Goal: Task Accomplishment & Management: Manage account settings

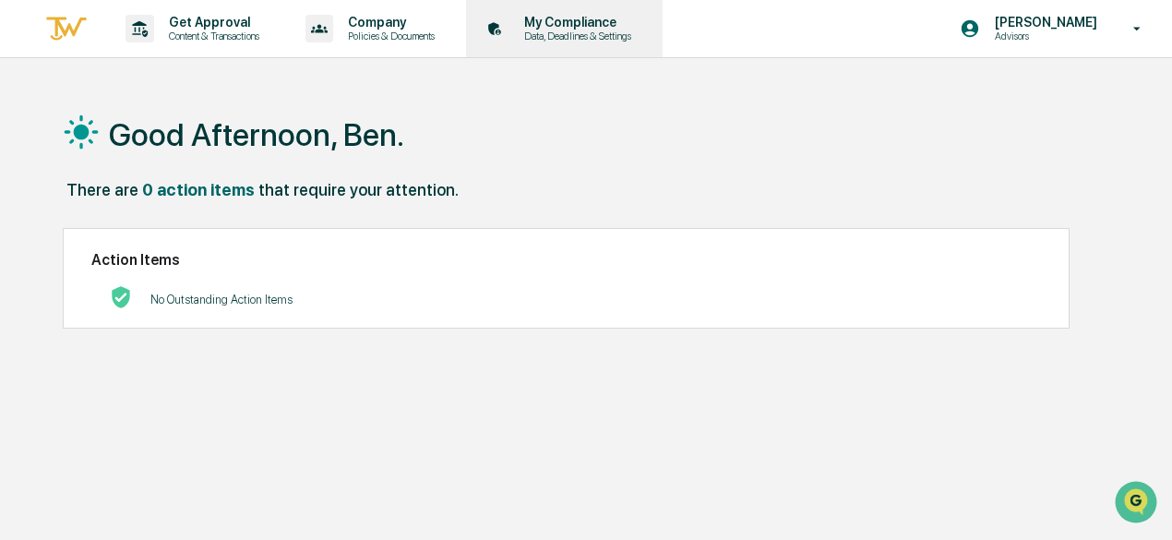
click at [591, 32] on p "Data, Deadlines & Settings" at bounding box center [574, 36] width 131 height 13
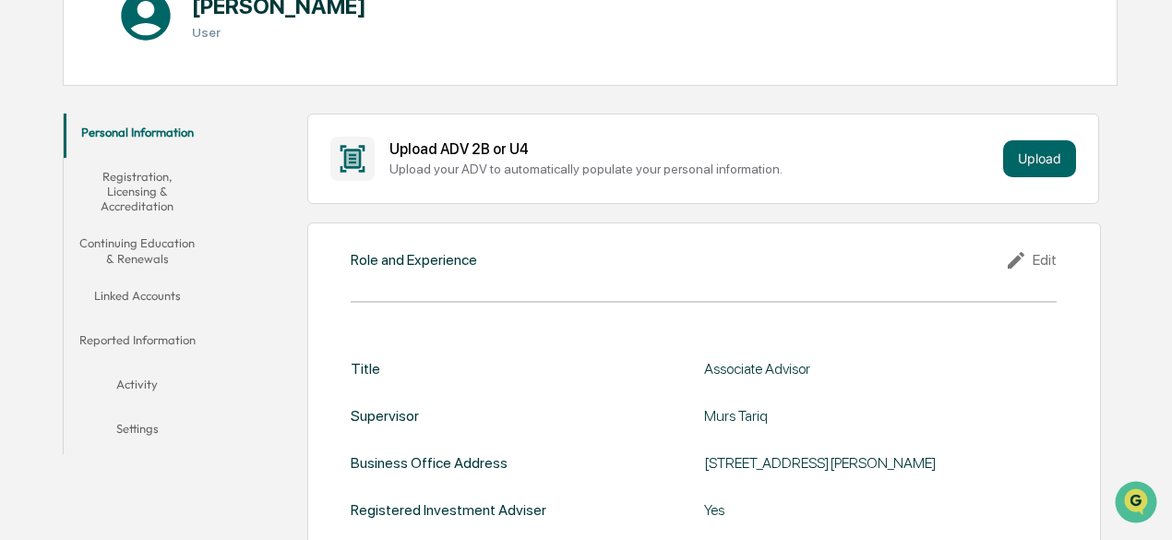
scroll to position [258, 0]
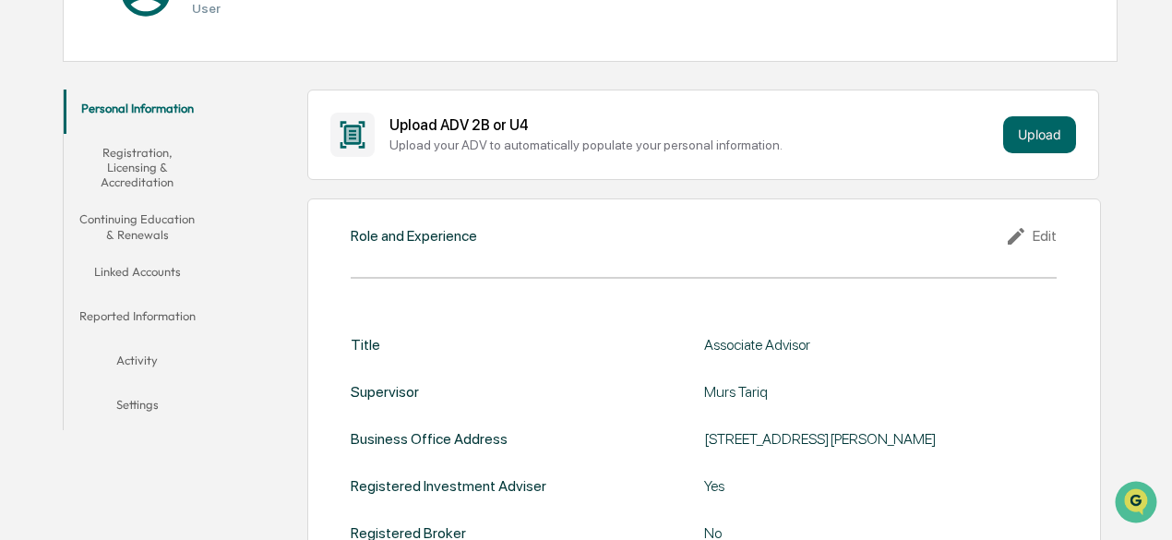
click at [1039, 233] on div "Edit" at bounding box center [1031, 236] width 52 height 22
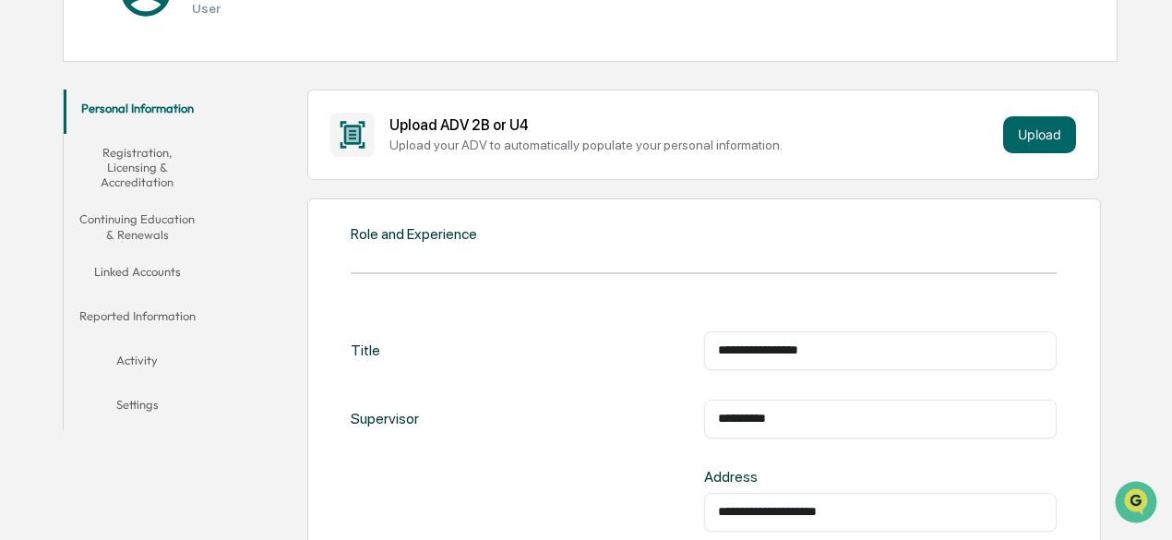
drag, startPoint x: 775, startPoint y: 351, endPoint x: 639, endPoint y: 369, distance: 136.9
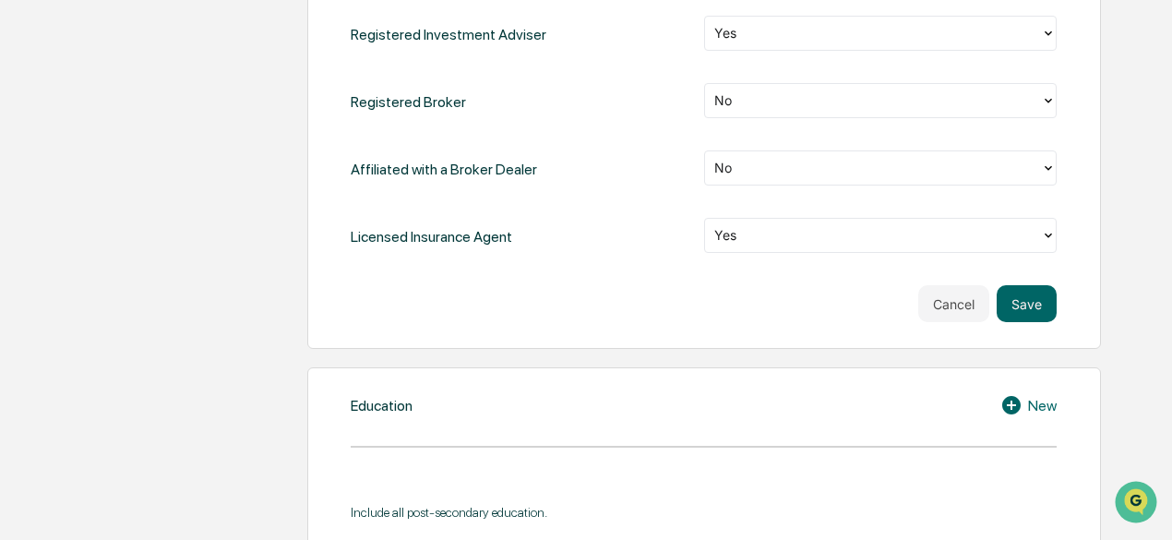
scroll to position [1038, 0]
type input "**********"
click at [1020, 300] on button "Save" at bounding box center [1026, 302] width 60 height 37
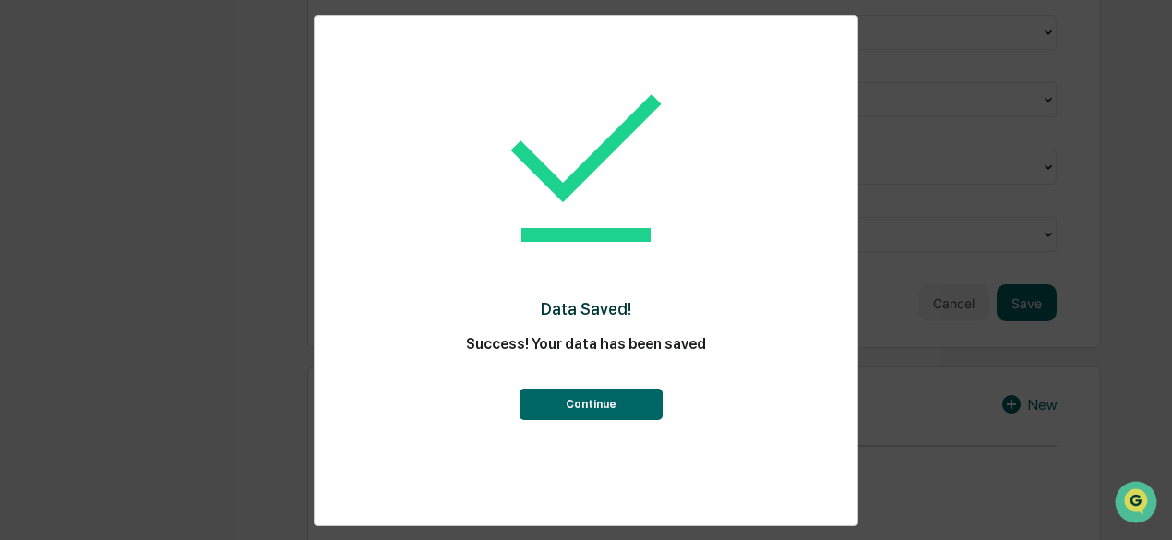
click at [624, 398] on button "Continue" at bounding box center [590, 403] width 143 height 31
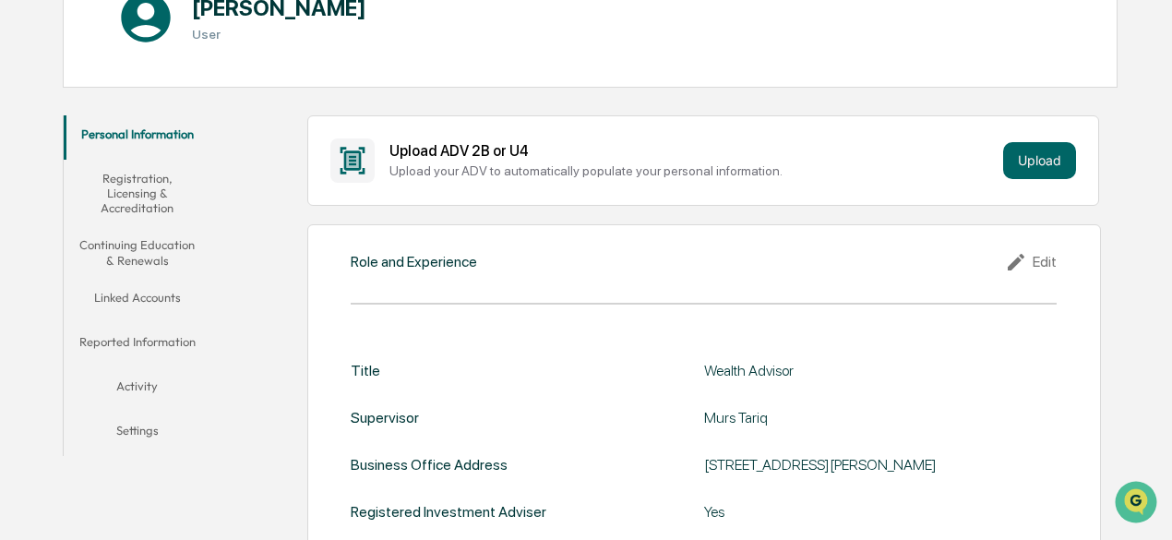
scroll to position [0, 0]
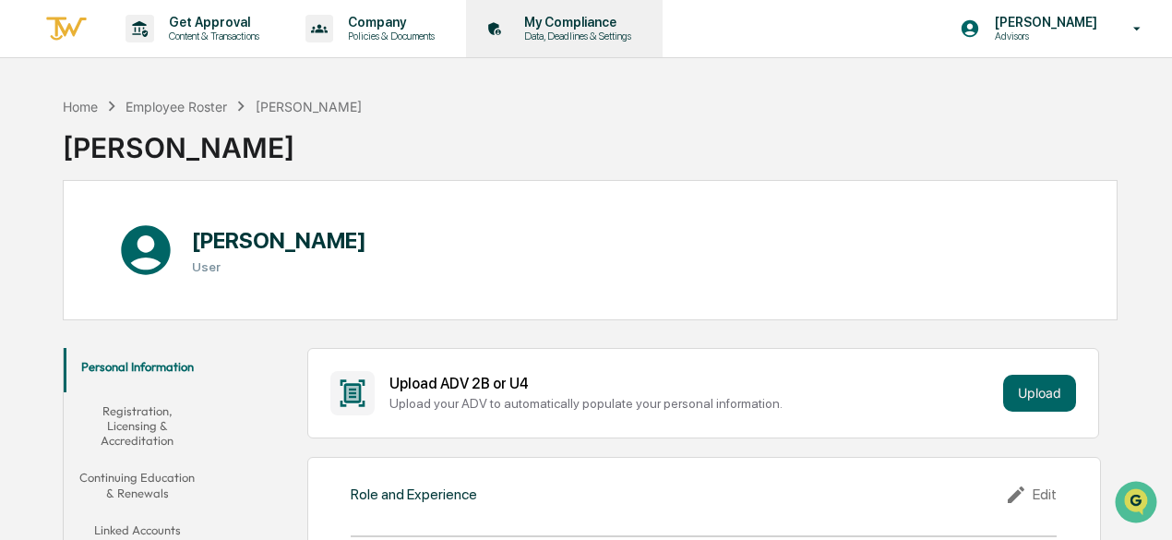
click at [524, 12] on div "My Compliance Data, Deadlines & Settings" at bounding box center [562, 28] width 178 height 57
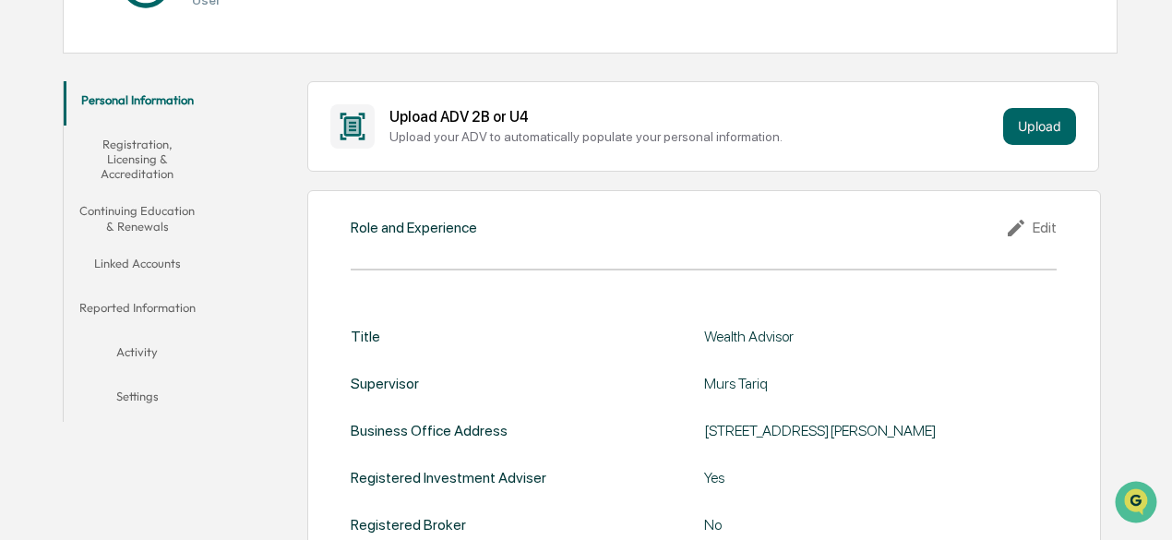
scroll to position [269, 0]
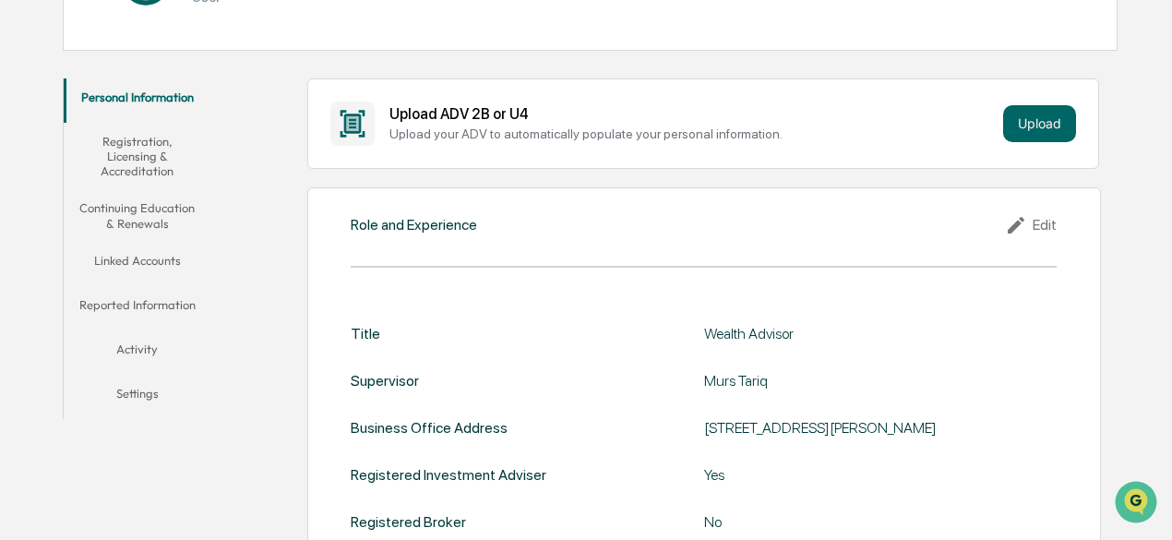
click at [179, 263] on button "Linked Accounts" at bounding box center [137, 264] width 147 height 44
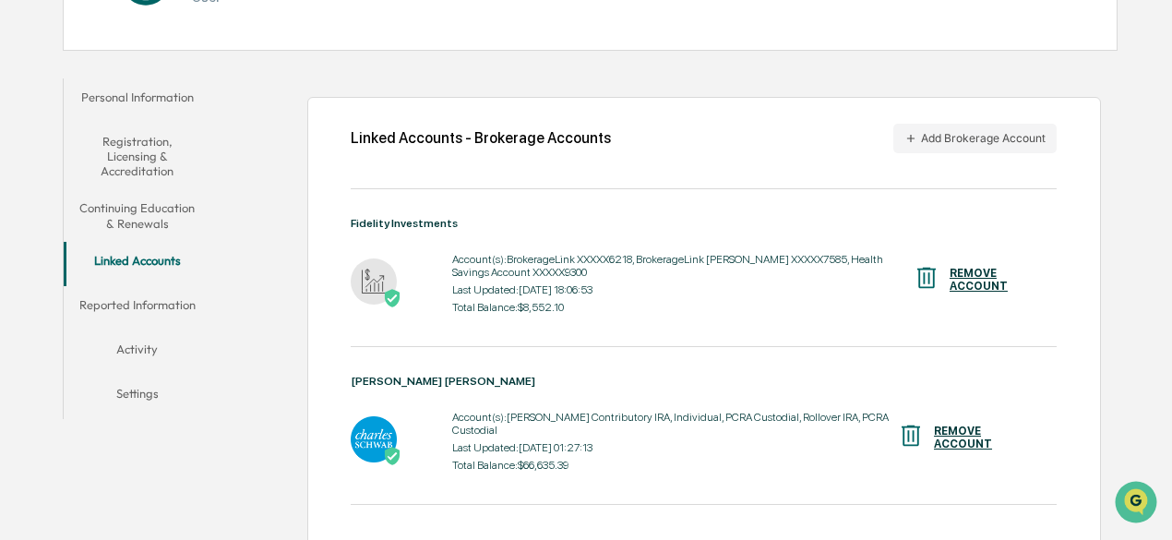
scroll to position [474, 0]
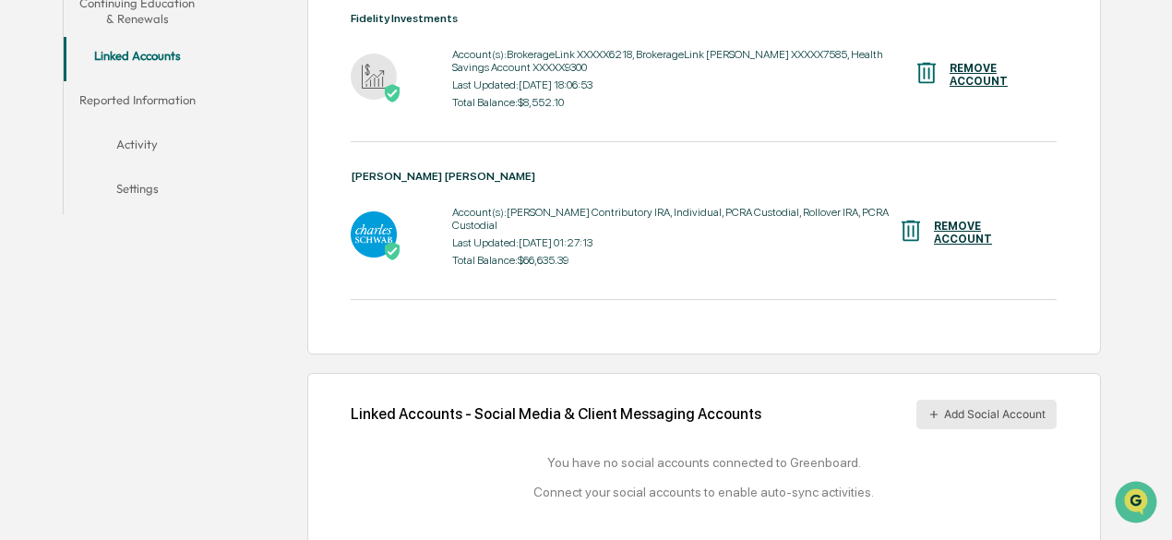
click at [960, 400] on button "Add Social Account" at bounding box center [986, 415] width 140 height 30
